Goal: Task Accomplishment & Management: Manage account settings

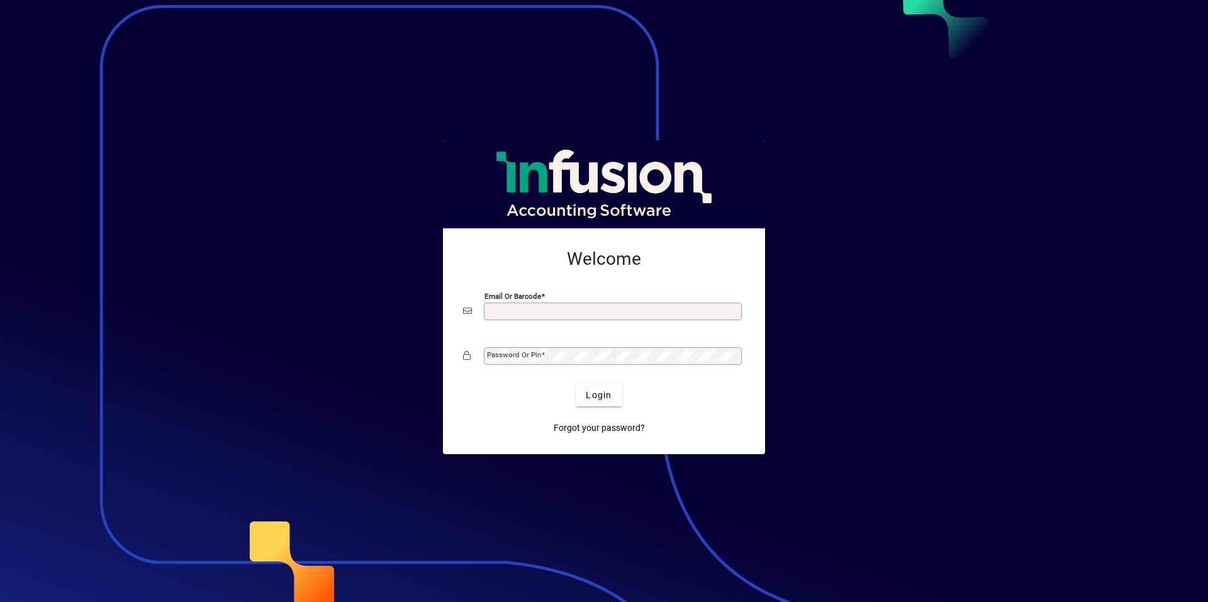
click at [566, 314] on input "Email or Barcode" at bounding box center [614, 311] width 254 height 10
type input "**********"
click at [598, 431] on span "Forgot your password?" at bounding box center [599, 428] width 91 height 13
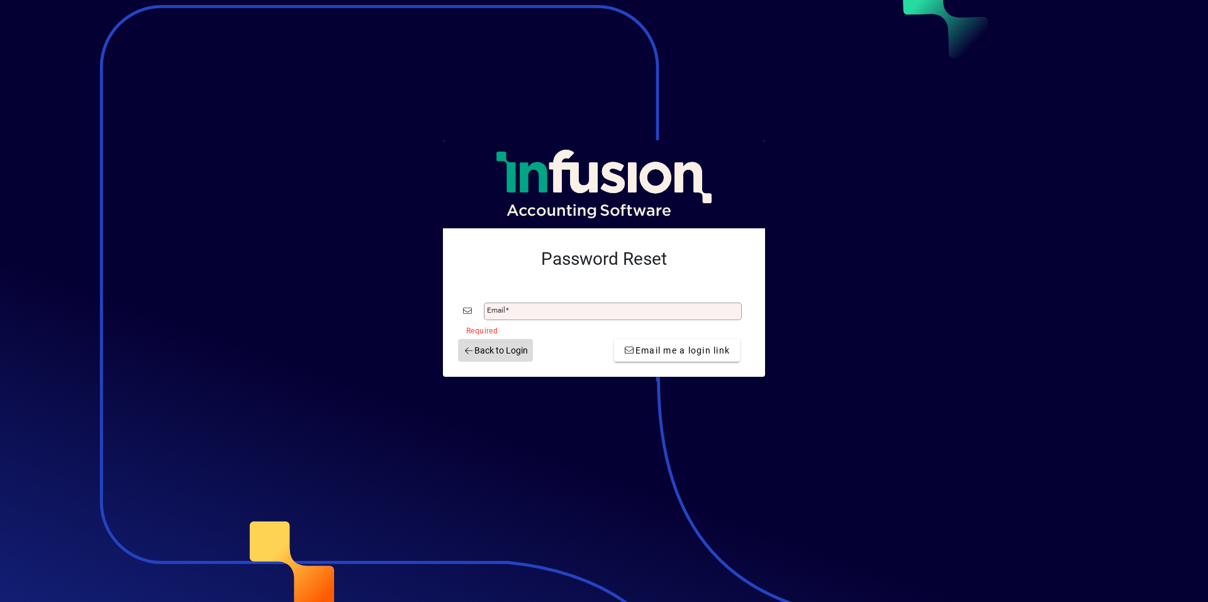
click at [511, 350] on span "Back to Login" at bounding box center [495, 350] width 65 height 13
